Goal: Navigation & Orientation: Find specific page/section

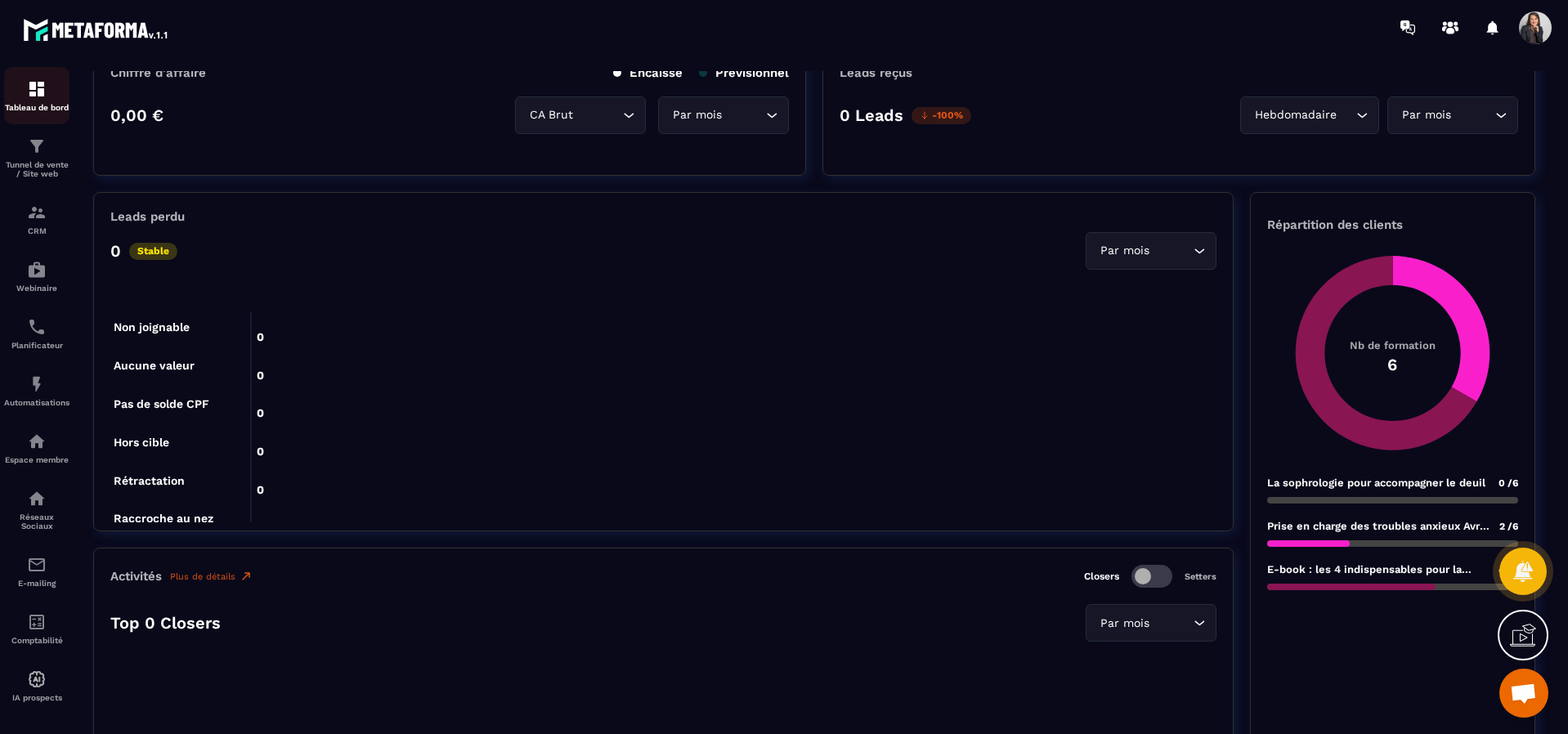
click at [36, 99] on div "Tableau de bord" at bounding box center [37, 96] width 65 height 33
click at [37, 87] on img at bounding box center [37, 89] width 20 height 20
click at [33, 159] on div "Tunnel de vente / Site web" at bounding box center [37, 158] width 65 height 42
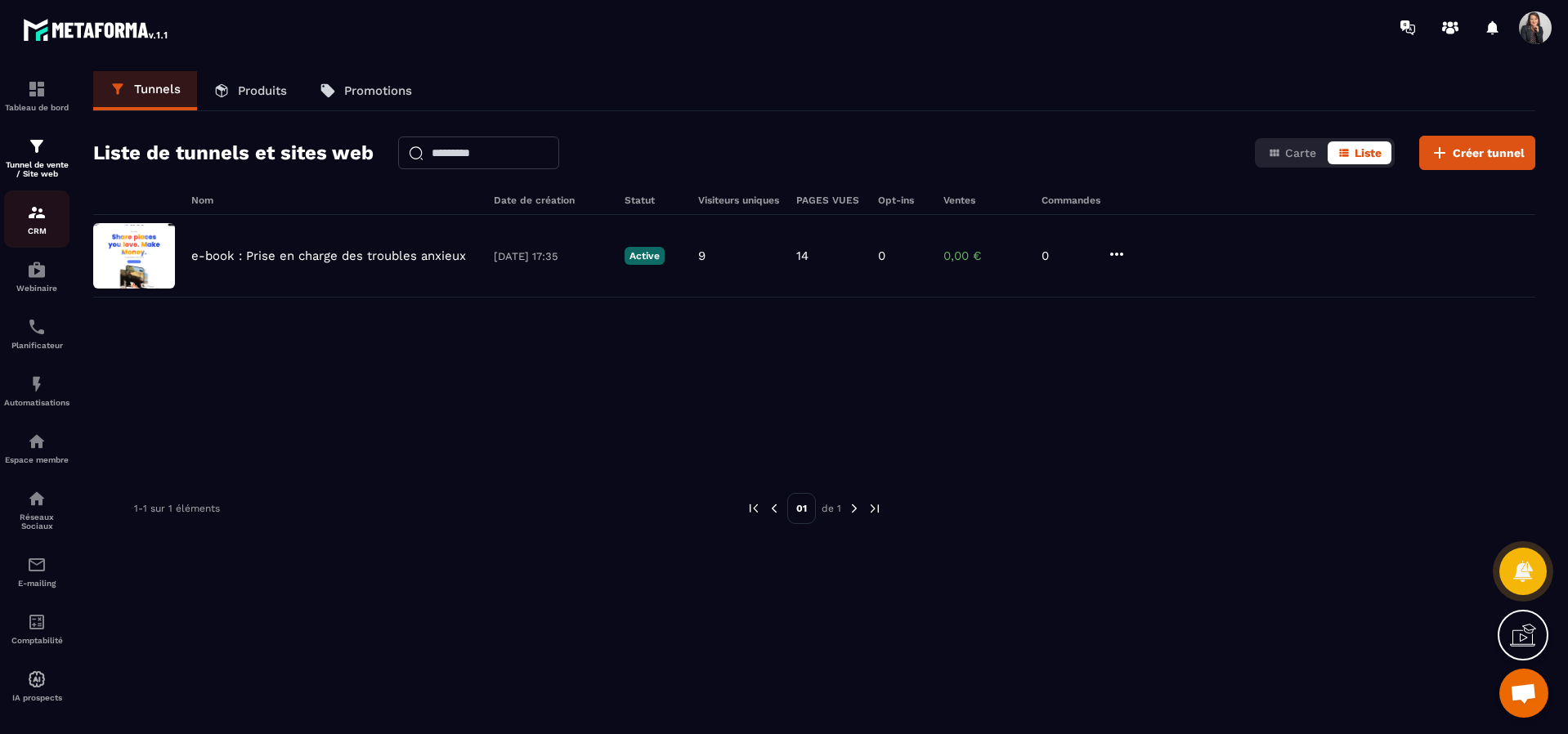
click at [36, 227] on p "CRM" at bounding box center [37, 231] width 65 height 9
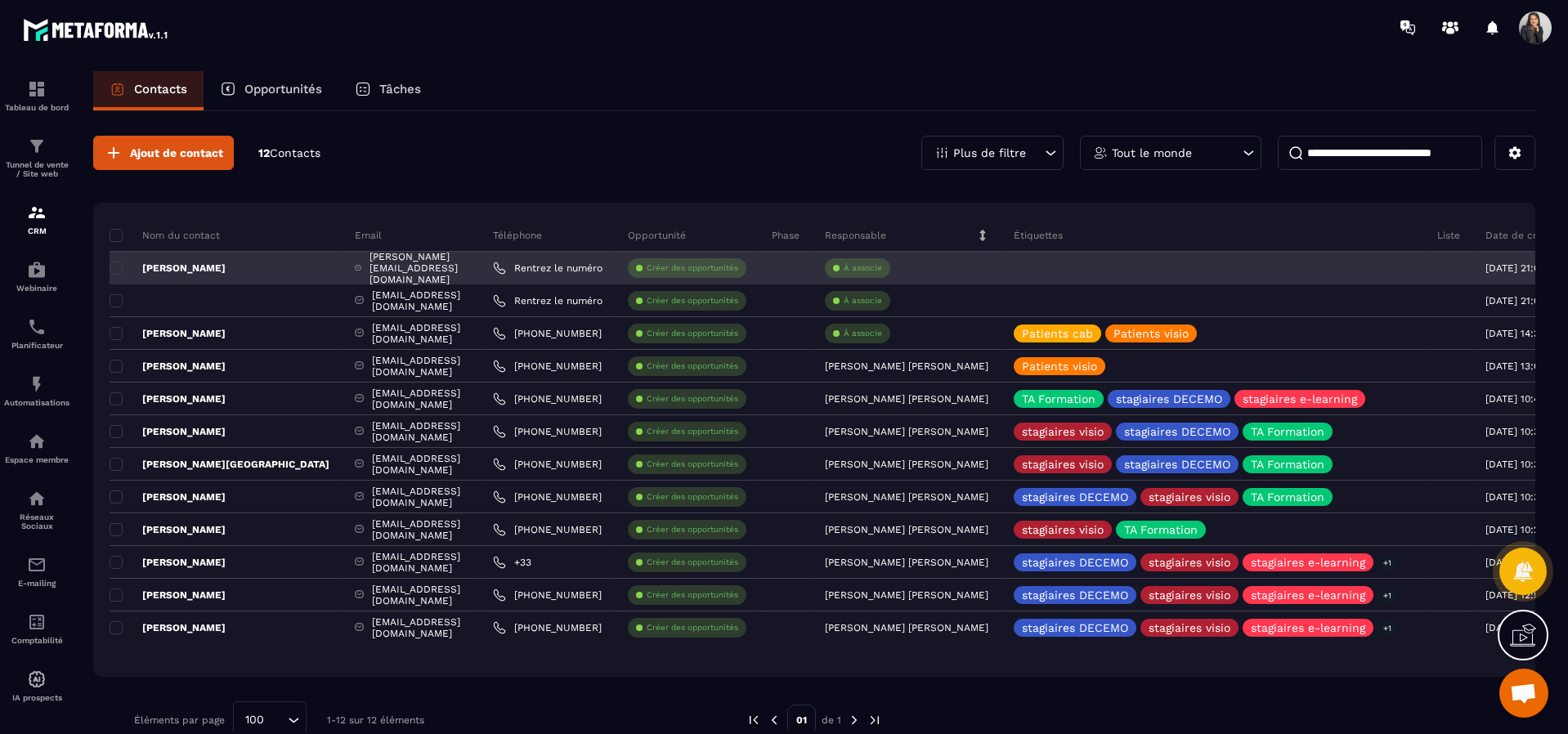
scroll to position [32, 0]
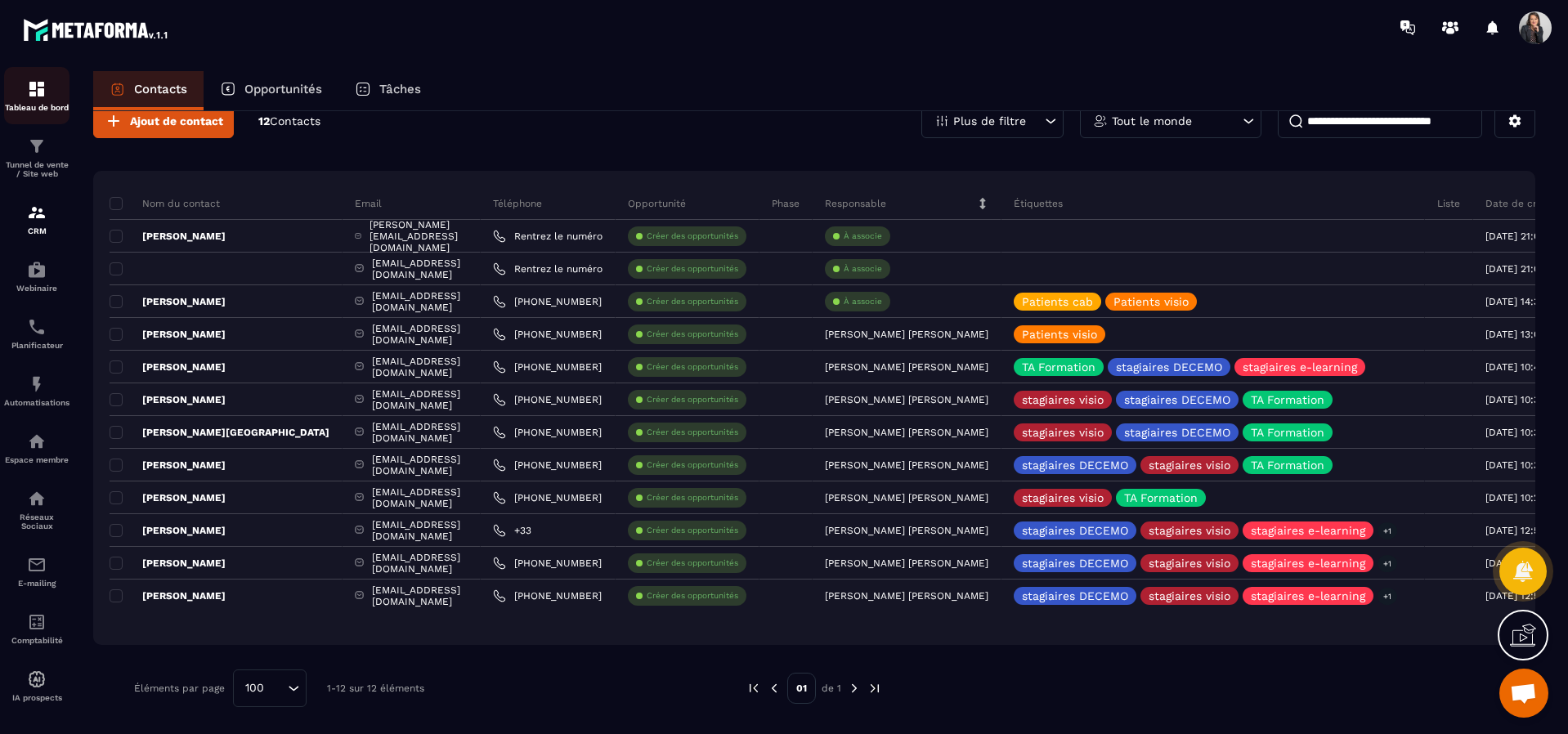
click at [39, 85] on img at bounding box center [37, 89] width 20 height 20
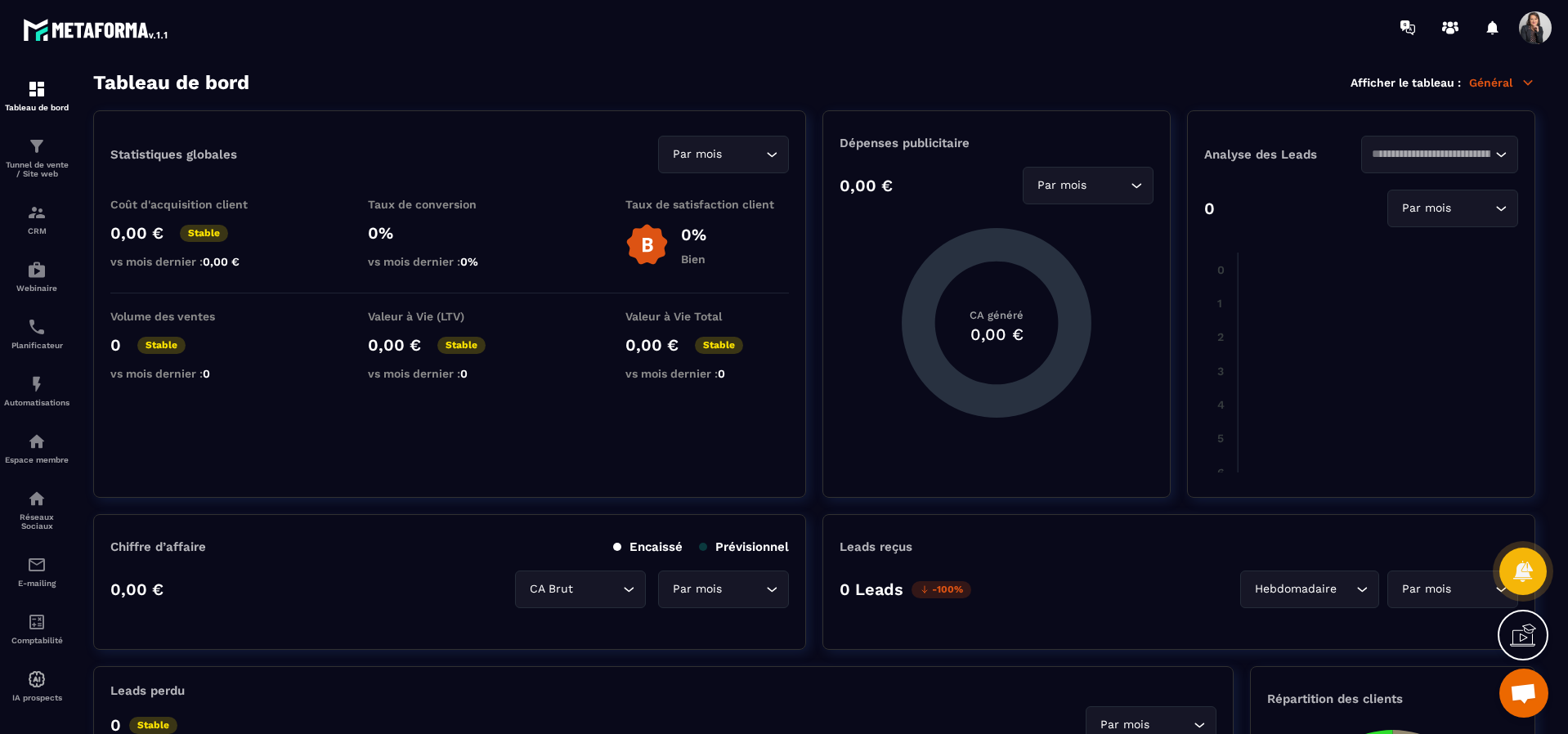
click at [1502, 82] on p "Général" at bounding box center [1502, 82] width 66 height 15
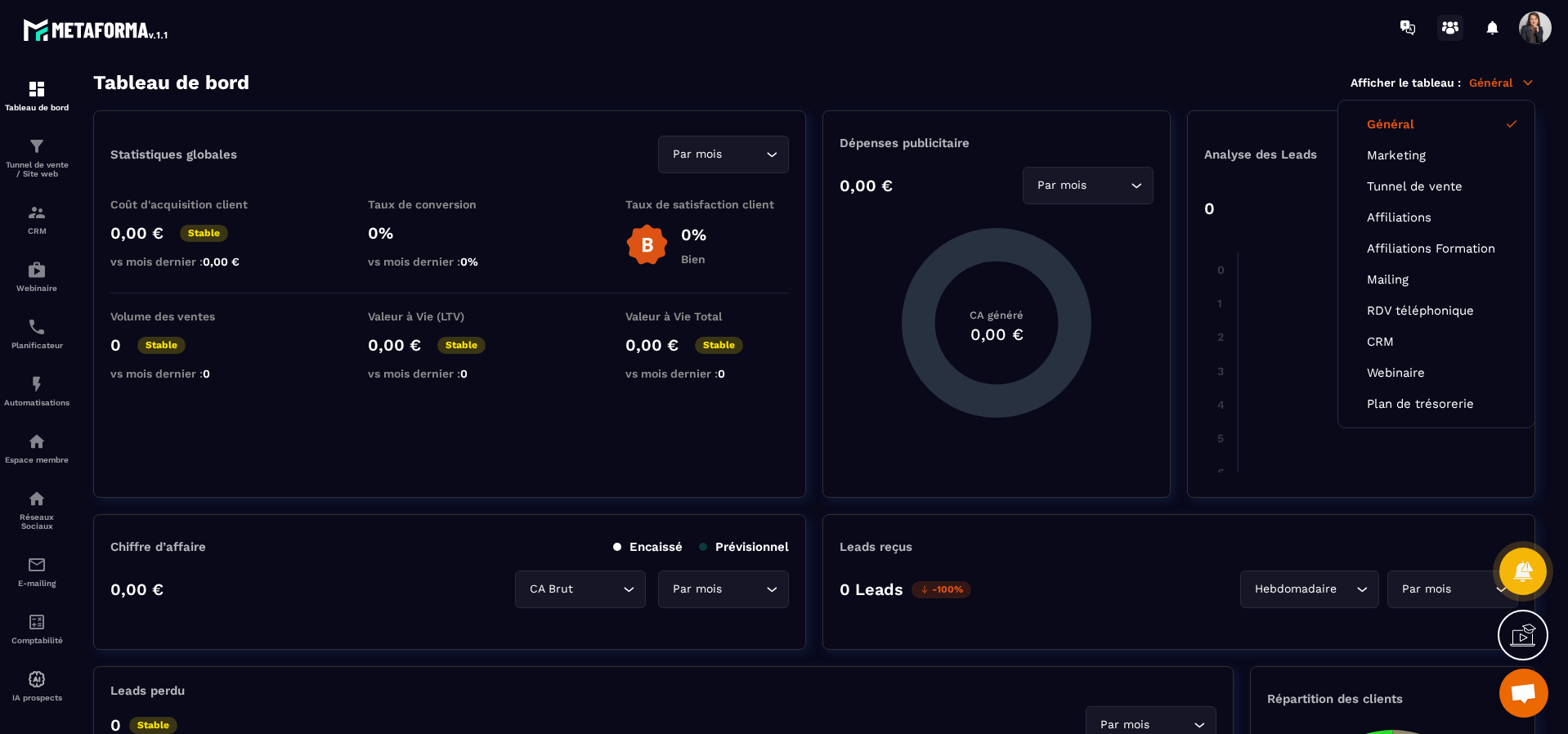
click at [1447, 29] on icon at bounding box center [1449, 31] width 8 height 7
